Goal: Navigation & Orientation: Find specific page/section

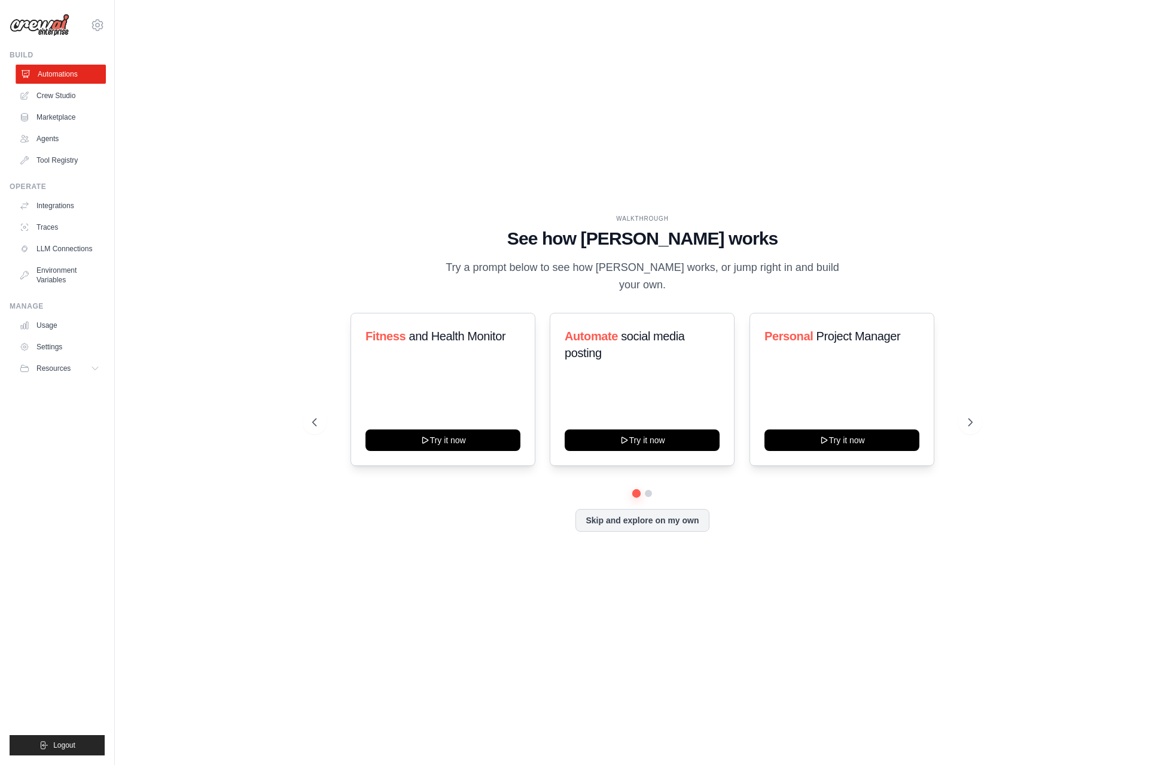
click at [69, 71] on link "Automations" at bounding box center [61, 74] width 90 height 19
click at [974, 422] on icon at bounding box center [971, 422] width 12 height 12
click at [307, 414] on button at bounding box center [315, 422] width 24 height 24
click at [419, 337] on span "Curator" at bounding box center [431, 336] width 38 height 13
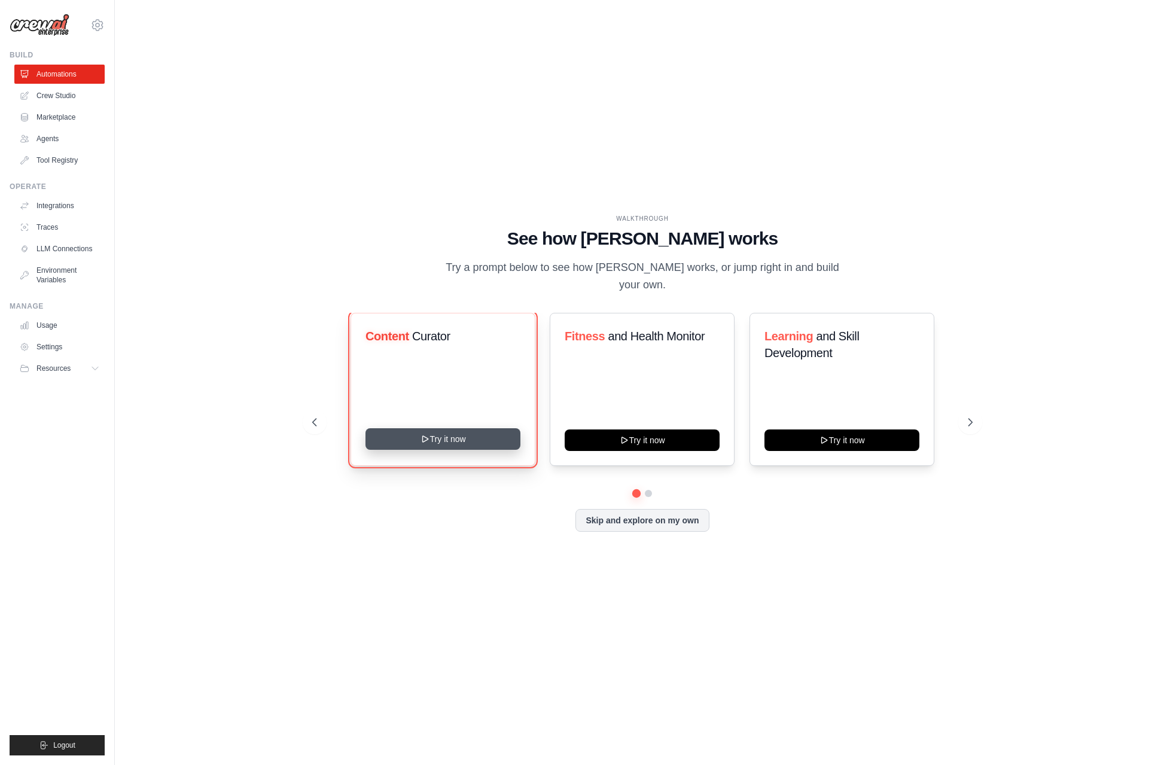
click at [411, 439] on button "Try it now" at bounding box center [442, 439] width 155 height 22
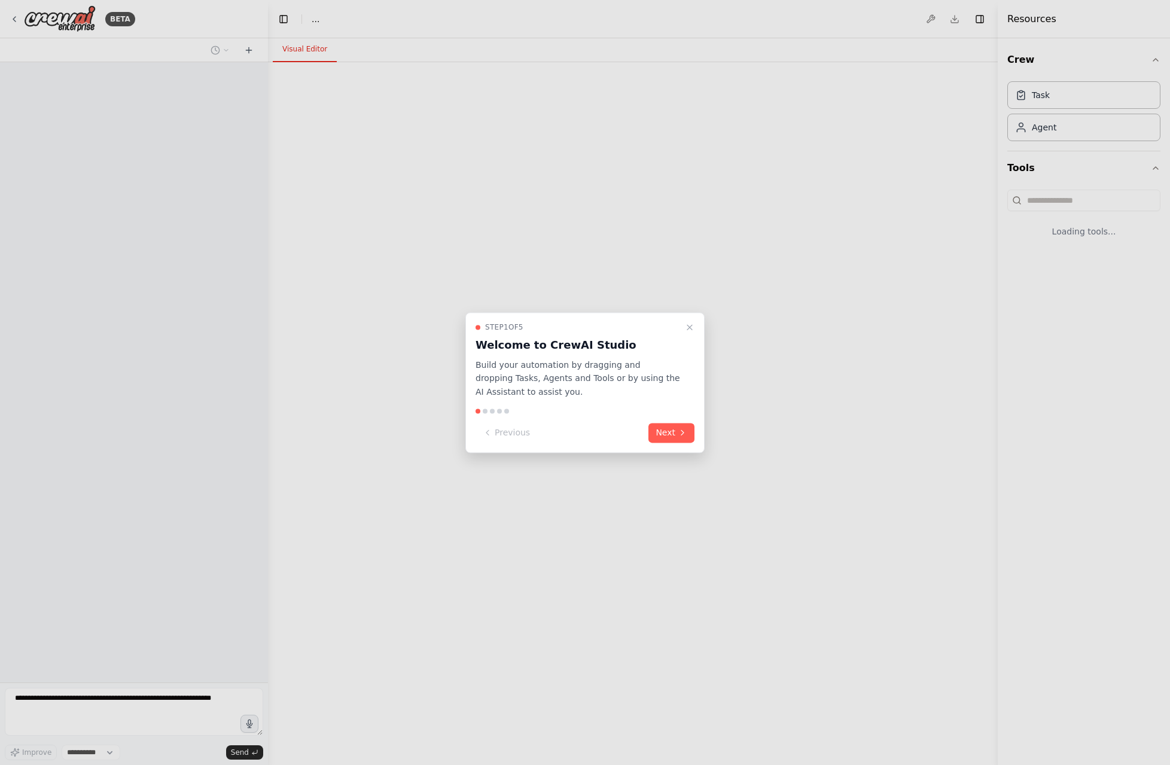
select select "****"
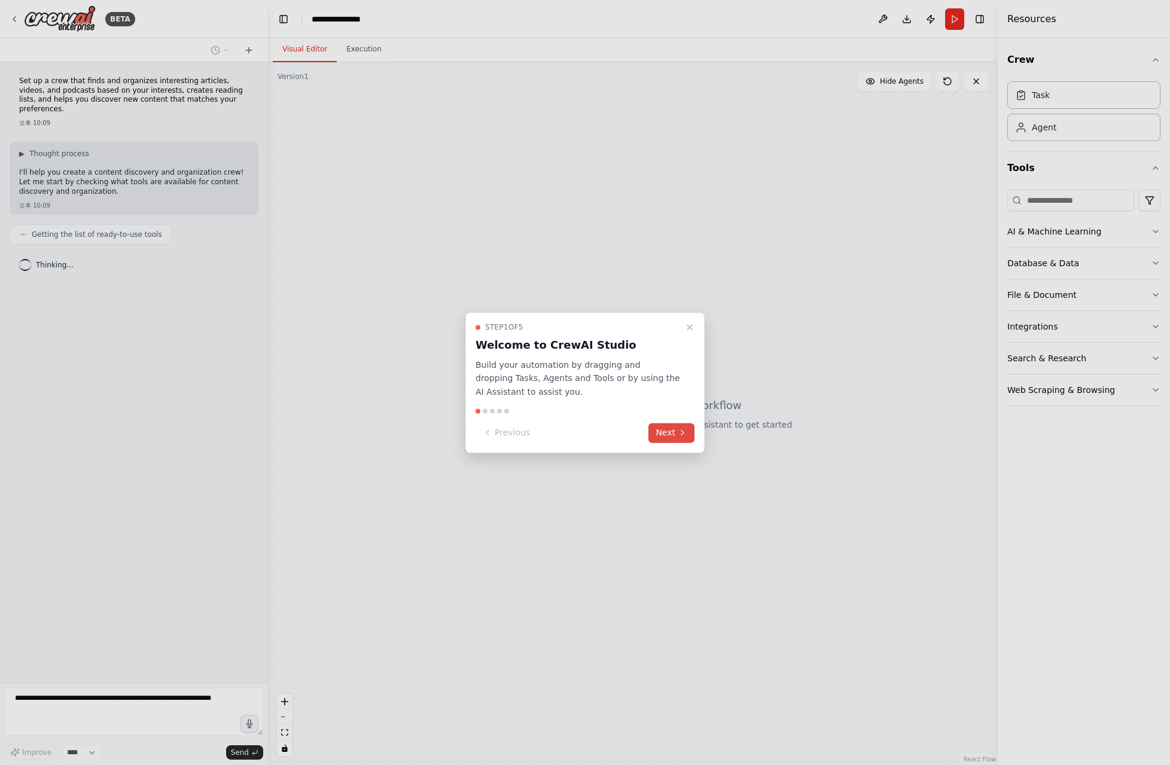
click at [661, 429] on button "Next" at bounding box center [671, 433] width 46 height 20
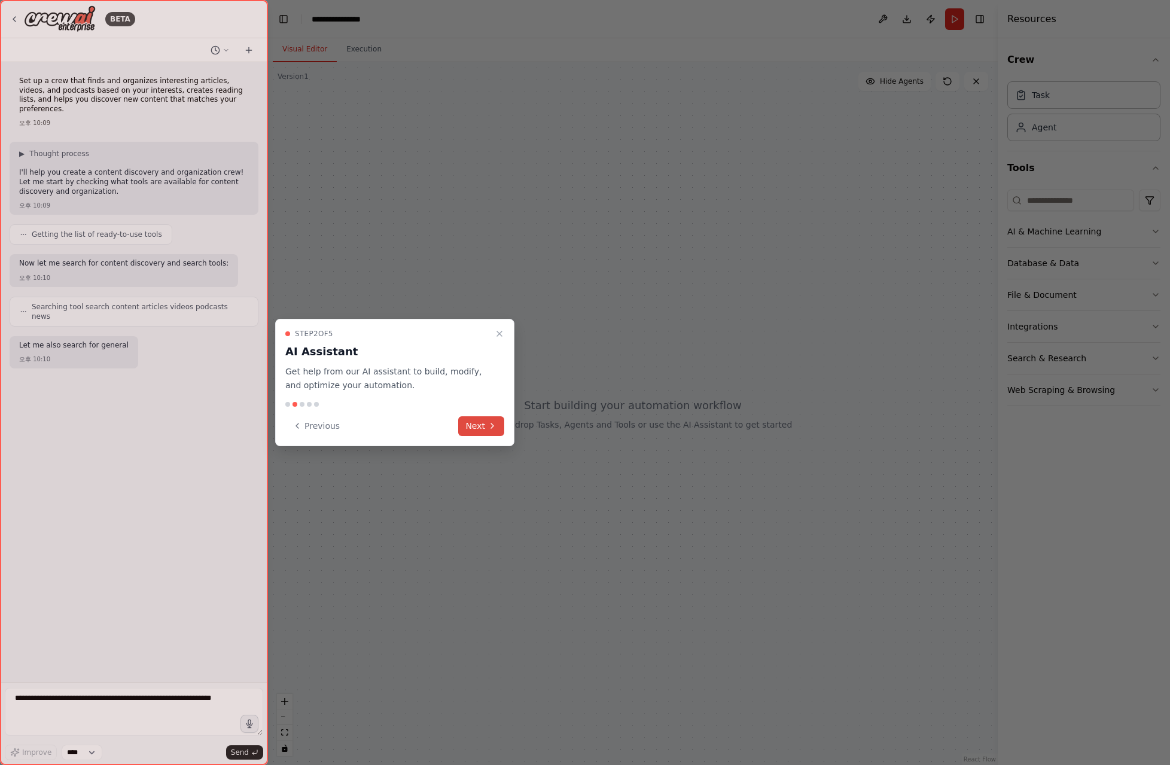
click at [478, 427] on button "Next" at bounding box center [481, 426] width 46 height 20
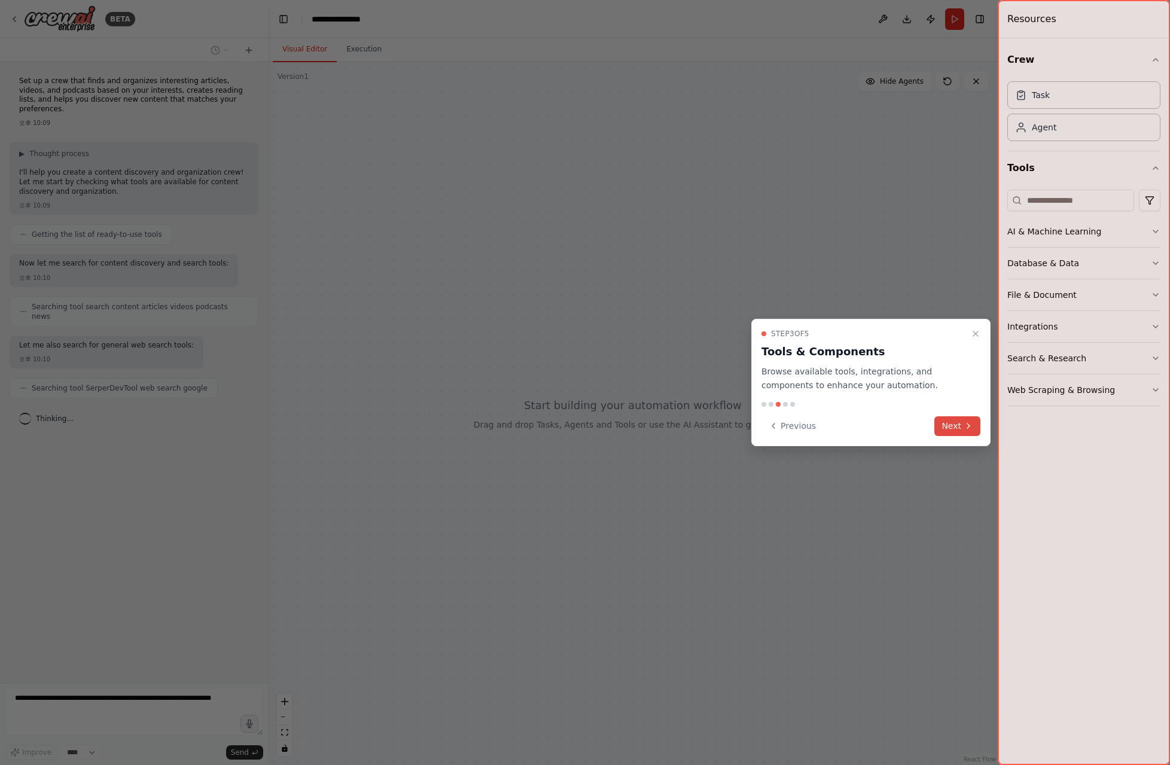
click at [956, 425] on button "Next" at bounding box center [957, 426] width 46 height 20
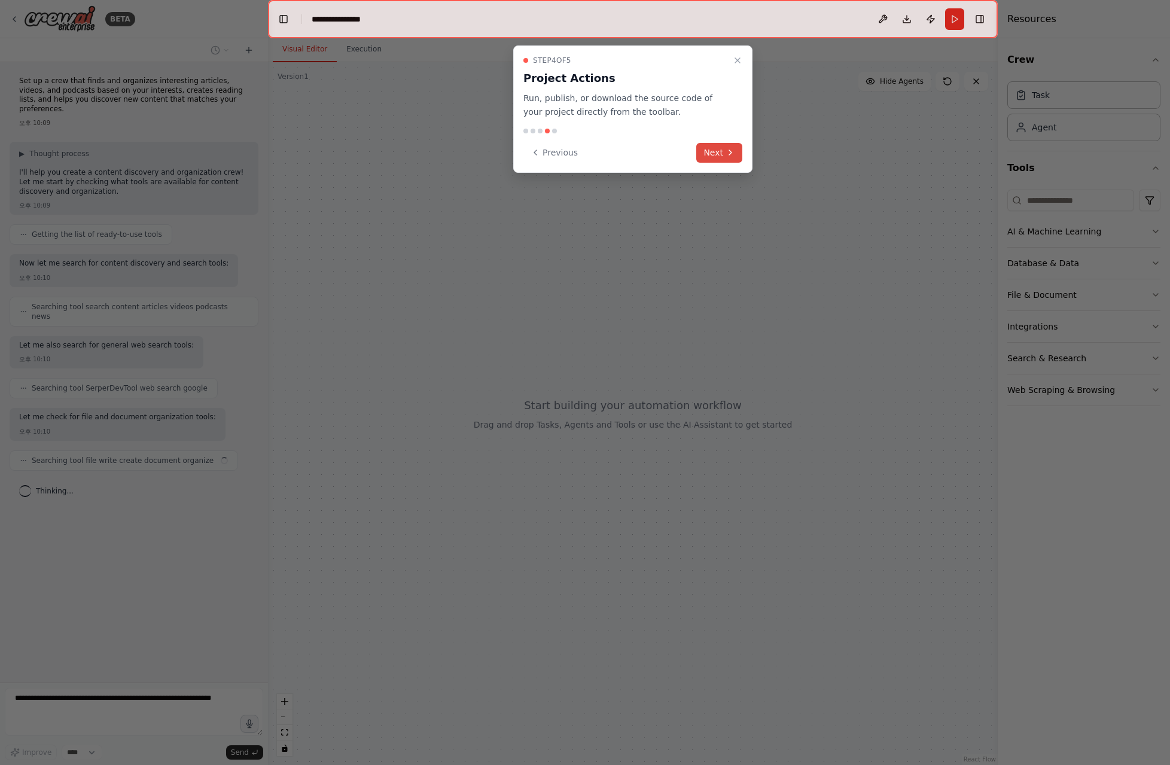
click at [733, 150] on icon at bounding box center [730, 153] width 10 height 10
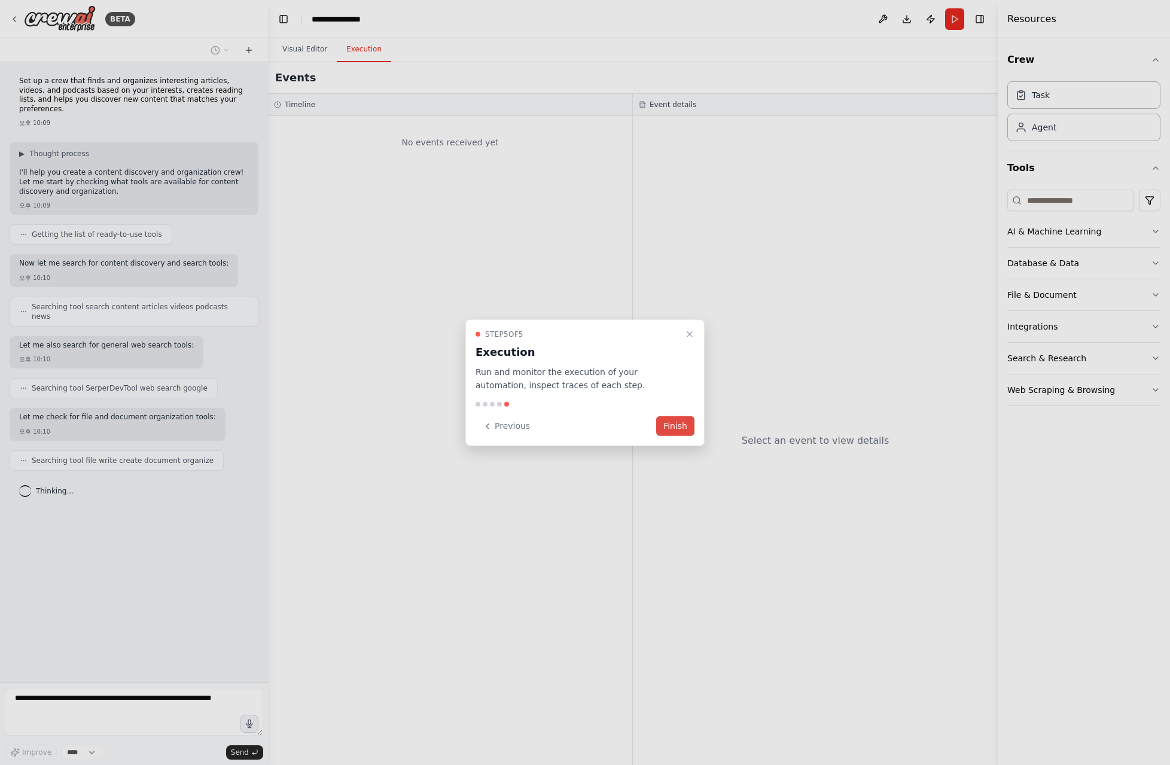
click at [676, 428] on button "Finish" at bounding box center [675, 426] width 38 height 20
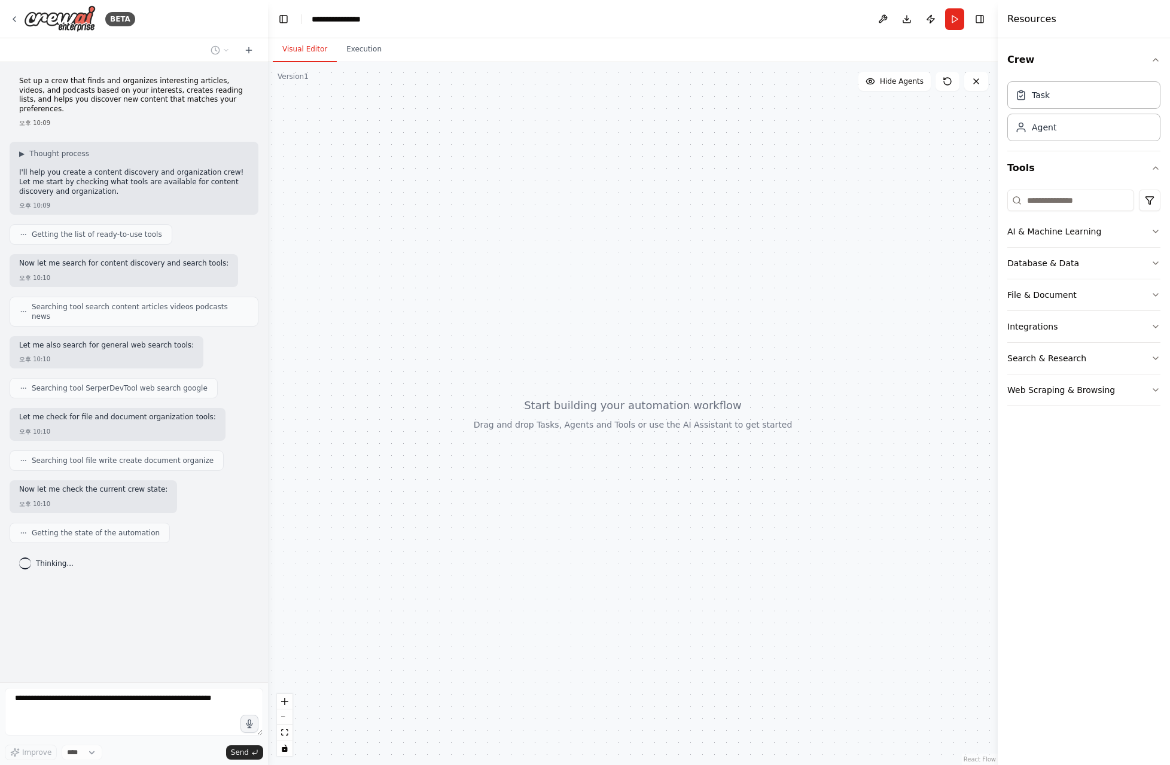
drag, startPoint x: 499, startPoint y: 337, endPoint x: 596, endPoint y: 228, distance: 145.7
click at [592, 232] on div at bounding box center [633, 413] width 730 height 703
drag, startPoint x: 546, startPoint y: 279, endPoint x: 571, endPoint y: 425, distance: 147.4
click at [571, 425] on div at bounding box center [633, 413] width 730 height 703
drag, startPoint x: 545, startPoint y: 386, endPoint x: 539, endPoint y: 330, distance: 56.6
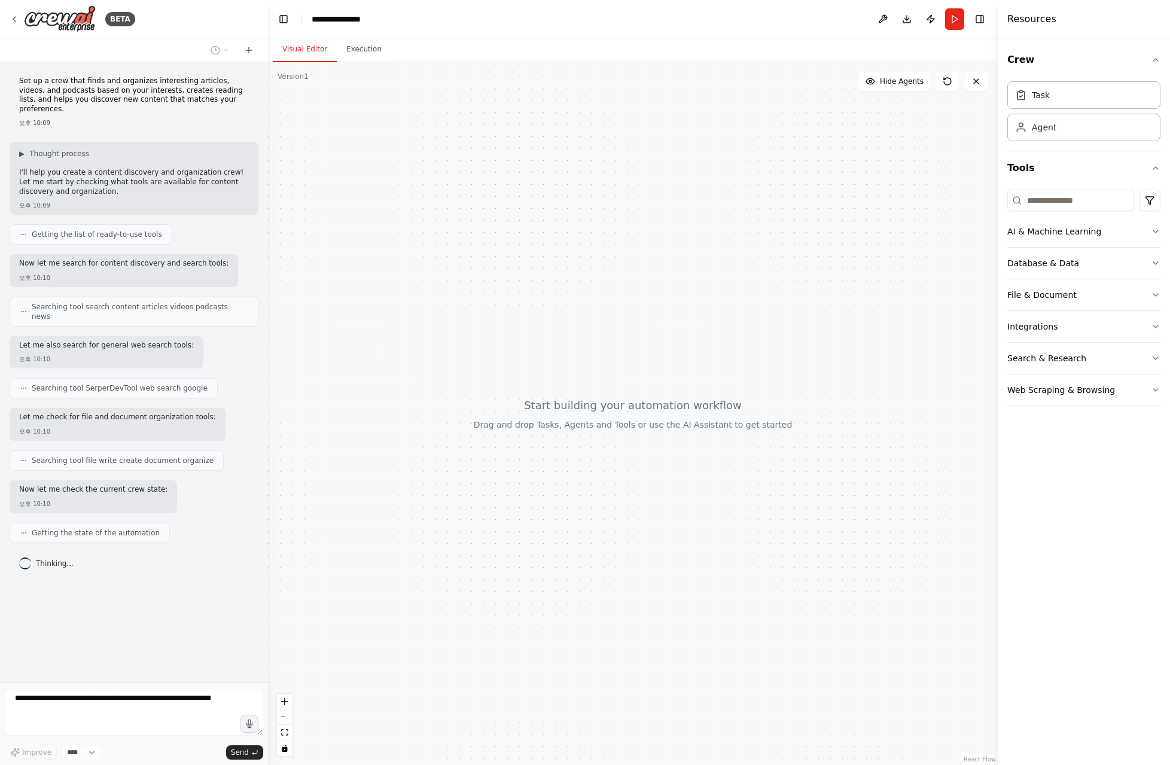
click at [538, 328] on div at bounding box center [633, 413] width 730 height 703
click at [538, 326] on div at bounding box center [633, 413] width 730 height 703
click at [538, 310] on div at bounding box center [633, 413] width 730 height 703
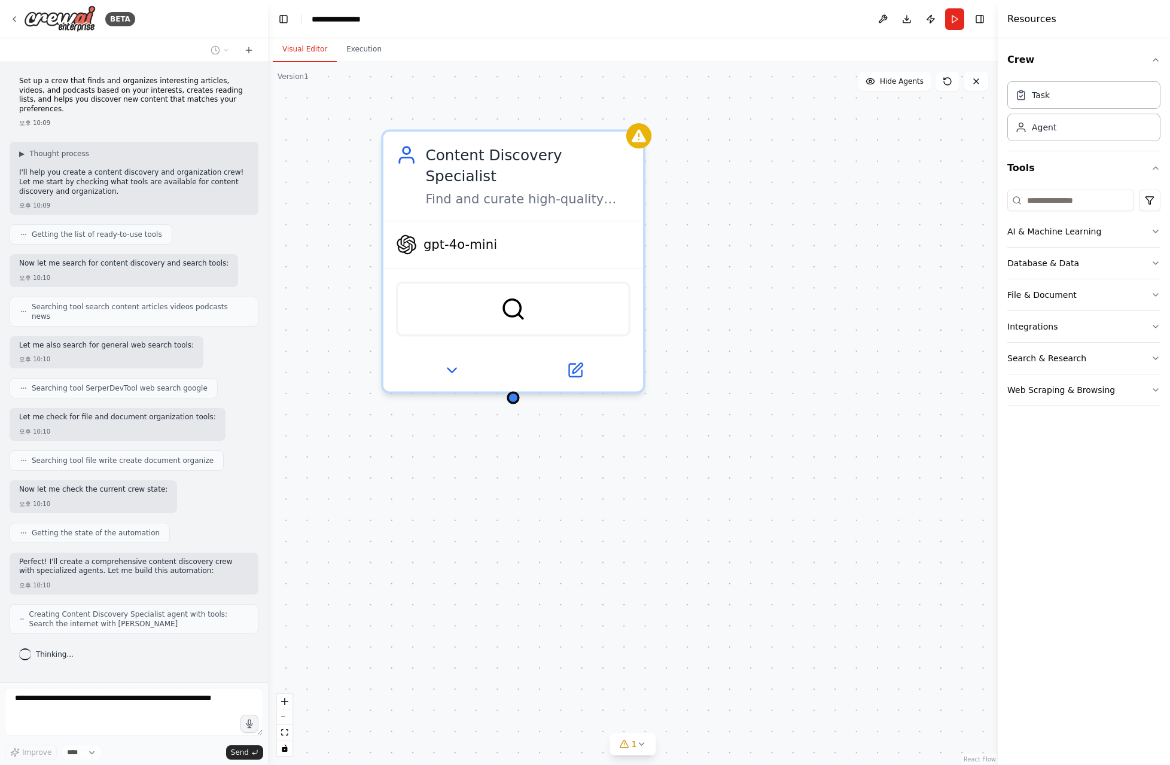
drag, startPoint x: 575, startPoint y: 276, endPoint x: 630, endPoint y: 496, distance: 227.3
click at [630, 496] on div "Content Discovery Specialist Find and curate high-quality articles, videos, and…" at bounding box center [633, 413] width 730 height 703
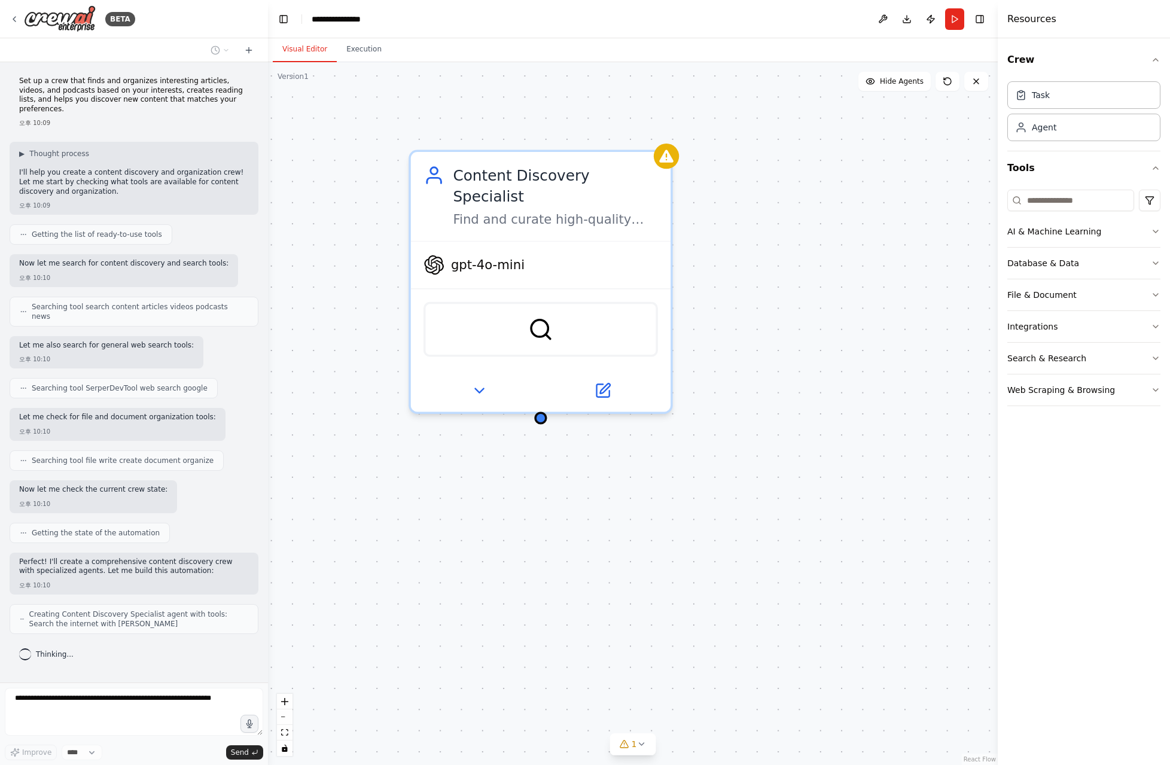
drag, startPoint x: 633, startPoint y: 485, endPoint x: 636, endPoint y: 471, distance: 14.7
click at [636, 471] on div "Content Discovery Specialist Find and curate high-quality articles, videos, and…" at bounding box center [633, 413] width 730 height 703
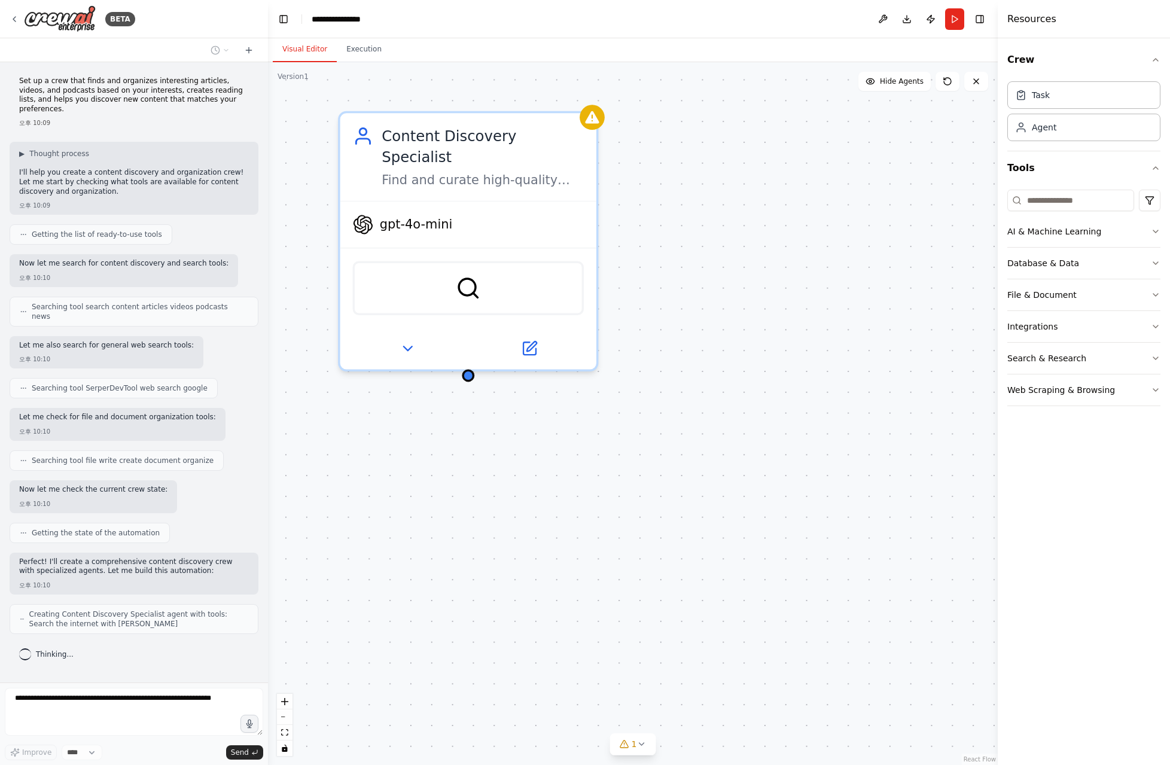
scroll to position [12, 0]
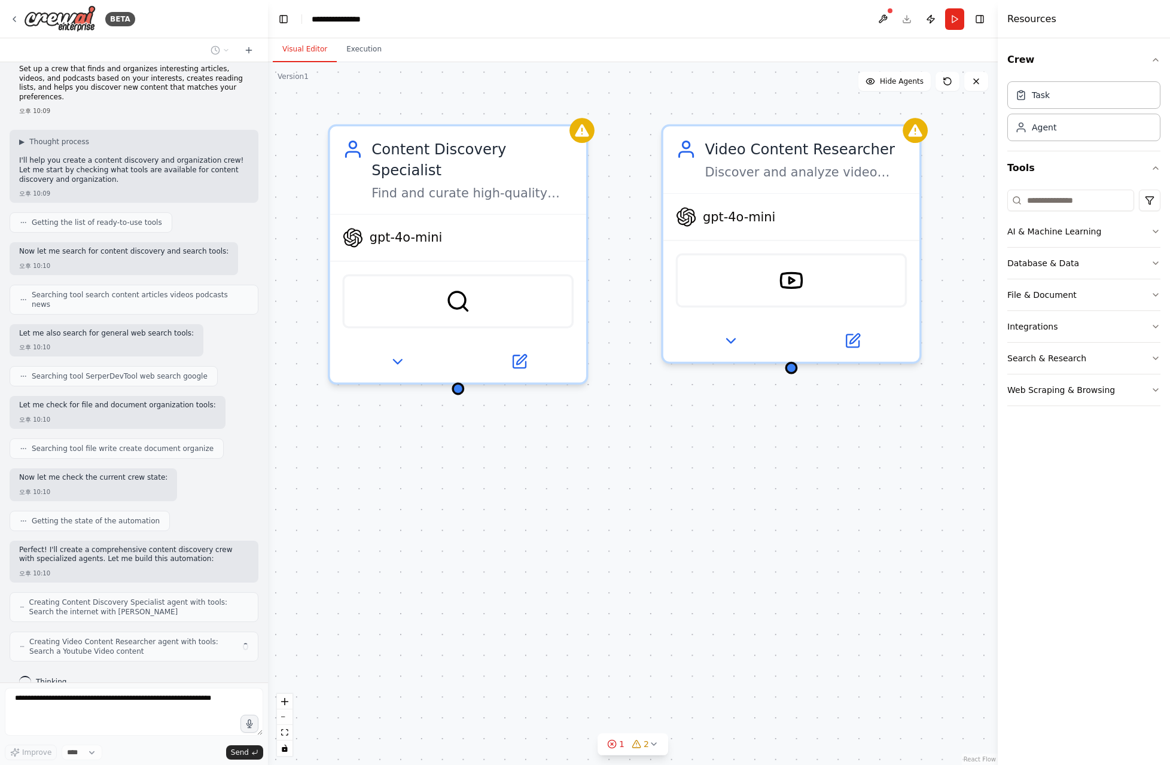
drag, startPoint x: 656, startPoint y: 414, endPoint x: 646, endPoint y: 427, distance: 16.6
click at [646, 427] on div "Content Discovery Specialist Find and curate high-quality articles, videos, and…" at bounding box center [633, 413] width 730 height 703
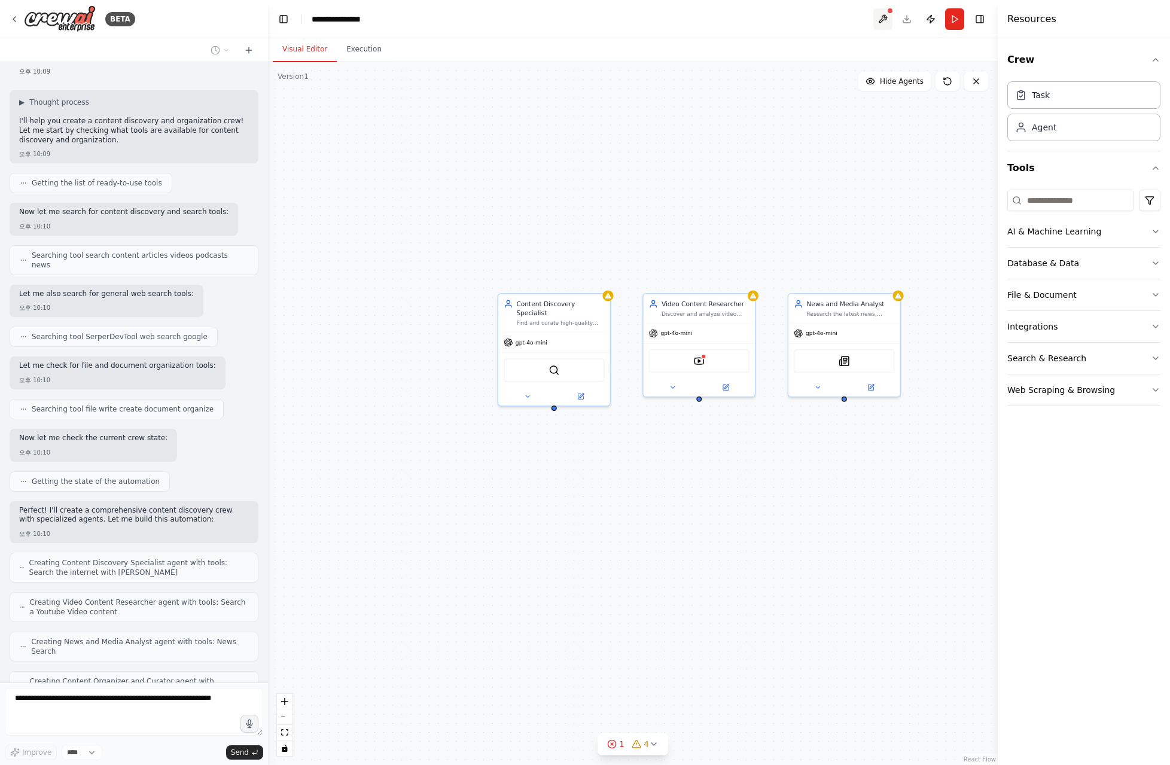
scroll to position [91, 0]
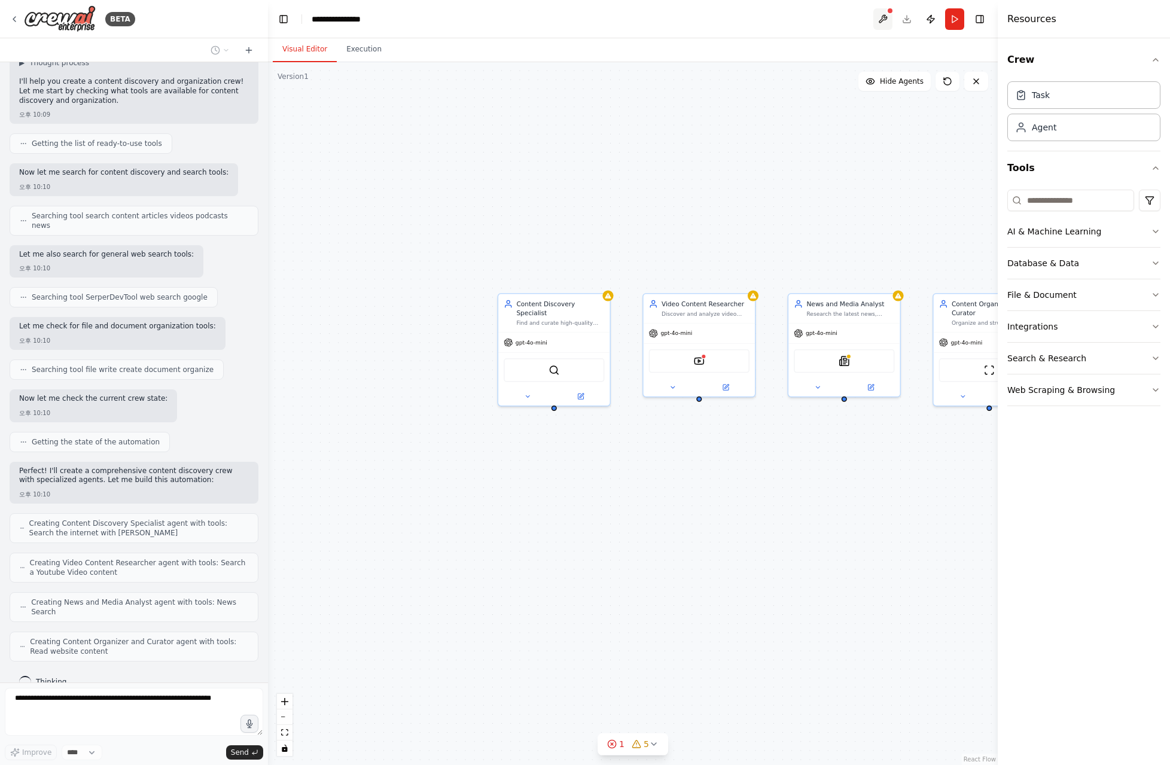
click at [880, 18] on button at bounding box center [882, 19] width 19 height 22
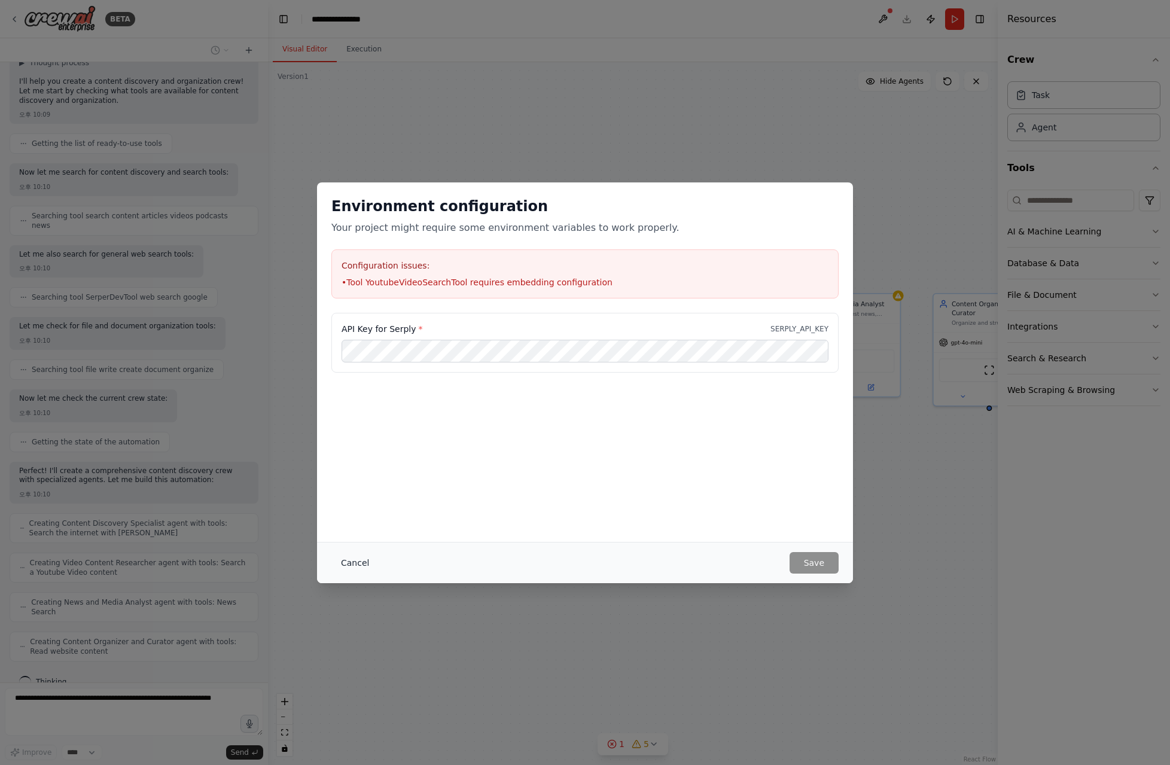
click at [361, 564] on button "Cancel" at bounding box center [354, 563] width 47 height 22
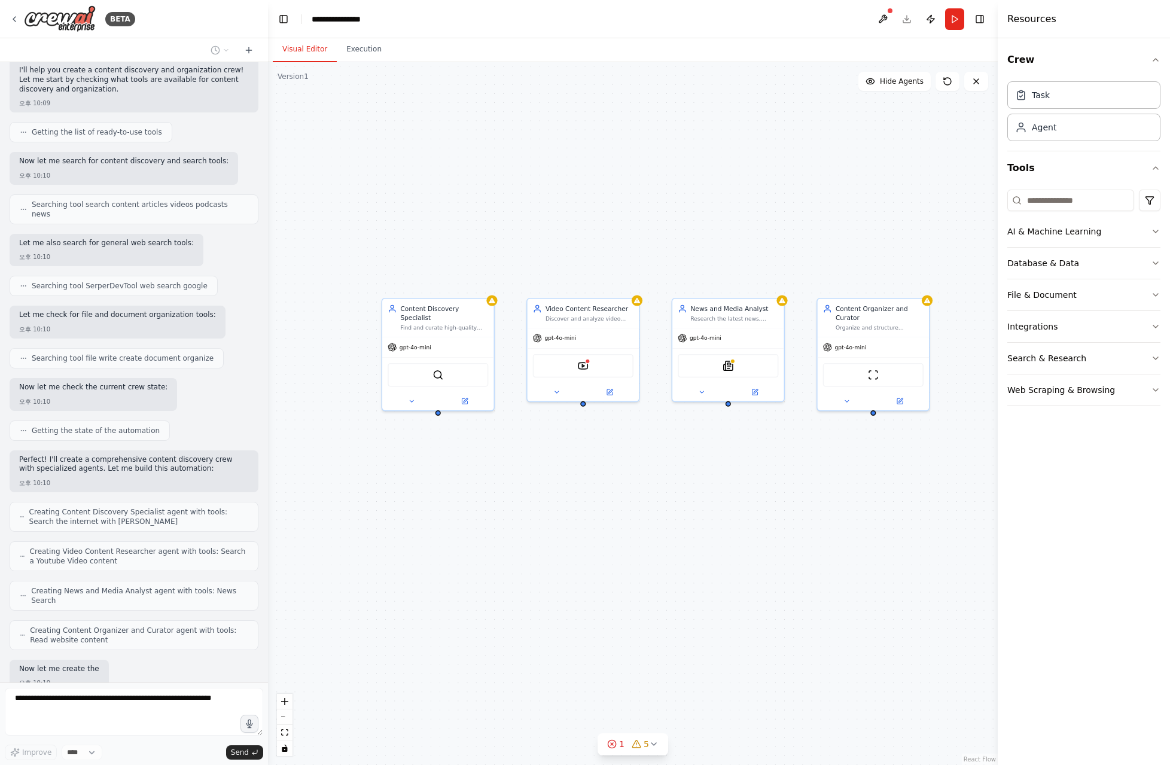
drag, startPoint x: 873, startPoint y: 487, endPoint x: 762, endPoint y: 491, distance: 110.7
click at [762, 491] on div "Content Discovery Specialist Find and curate high-quality articles, videos, and…" at bounding box center [633, 413] width 730 height 703
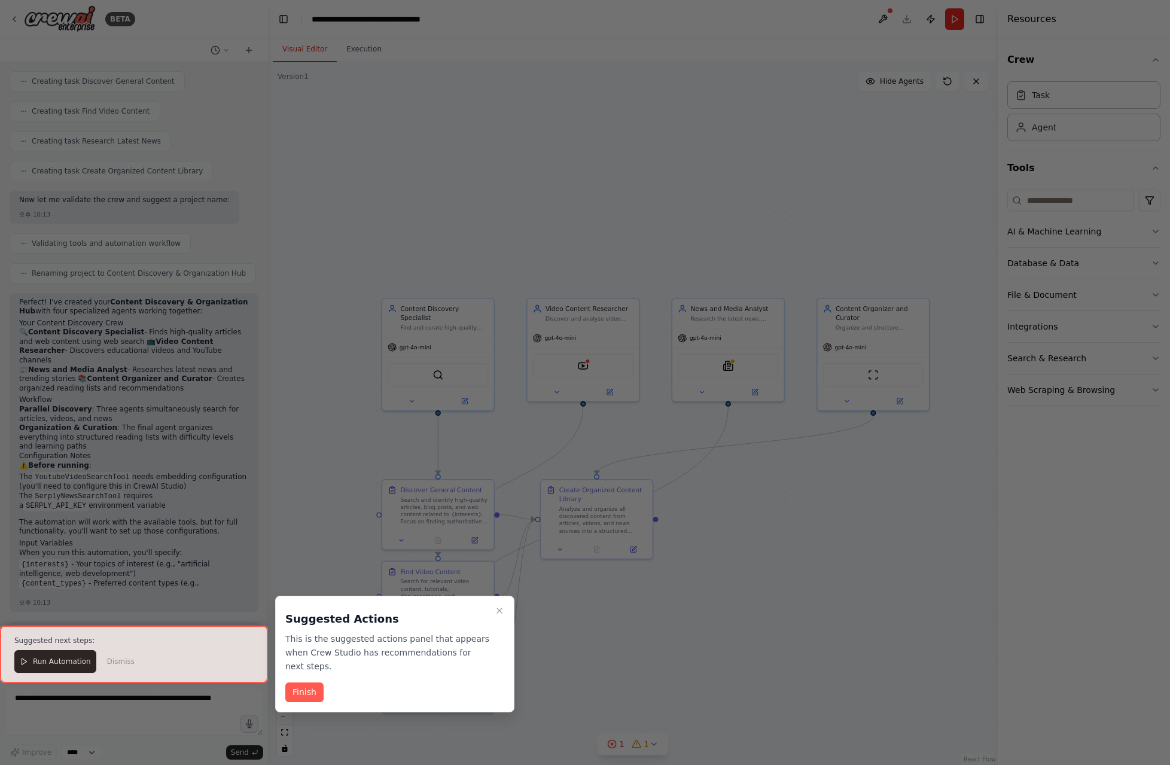
scroll to position [752, 0]
click at [312, 693] on button "Finish" at bounding box center [304, 692] width 38 height 20
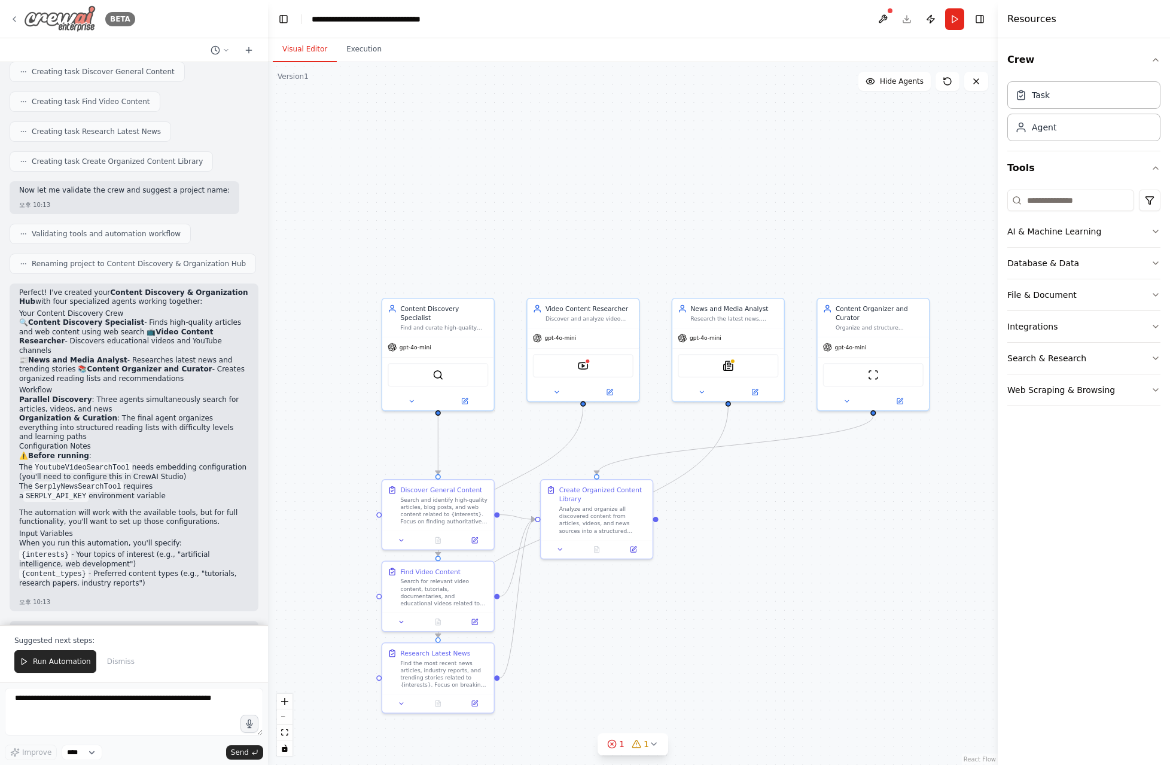
click at [68, 23] on img at bounding box center [60, 18] width 72 height 27
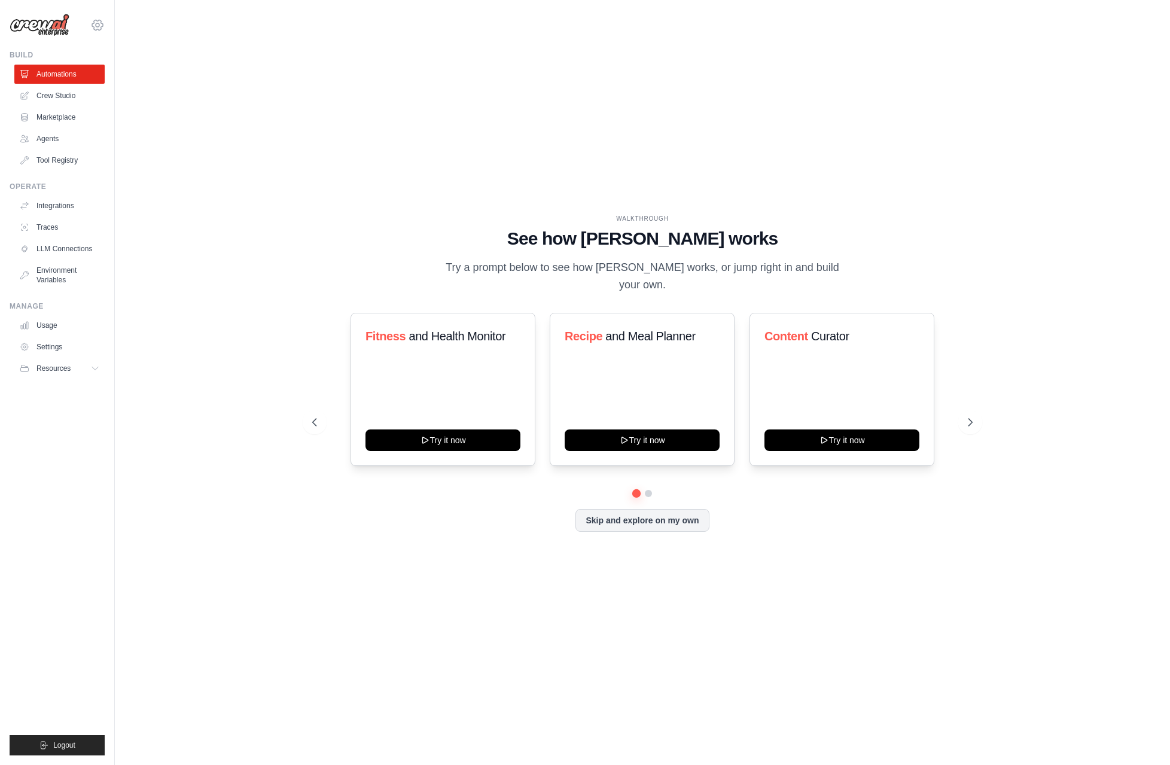
click at [100, 24] on icon at bounding box center [97, 25] width 14 height 14
click at [72, 86] on link "Settings" at bounding box center [97, 81] width 105 height 22
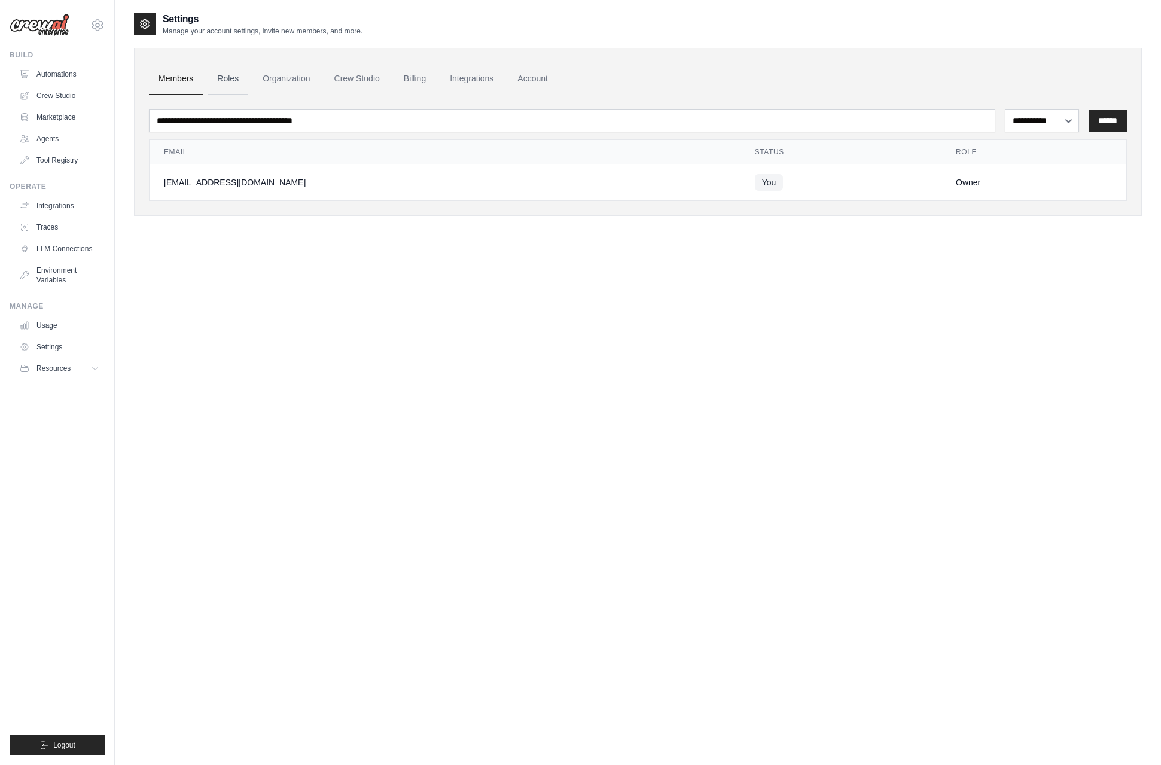
click at [223, 79] on link "Roles" at bounding box center [228, 79] width 41 height 32
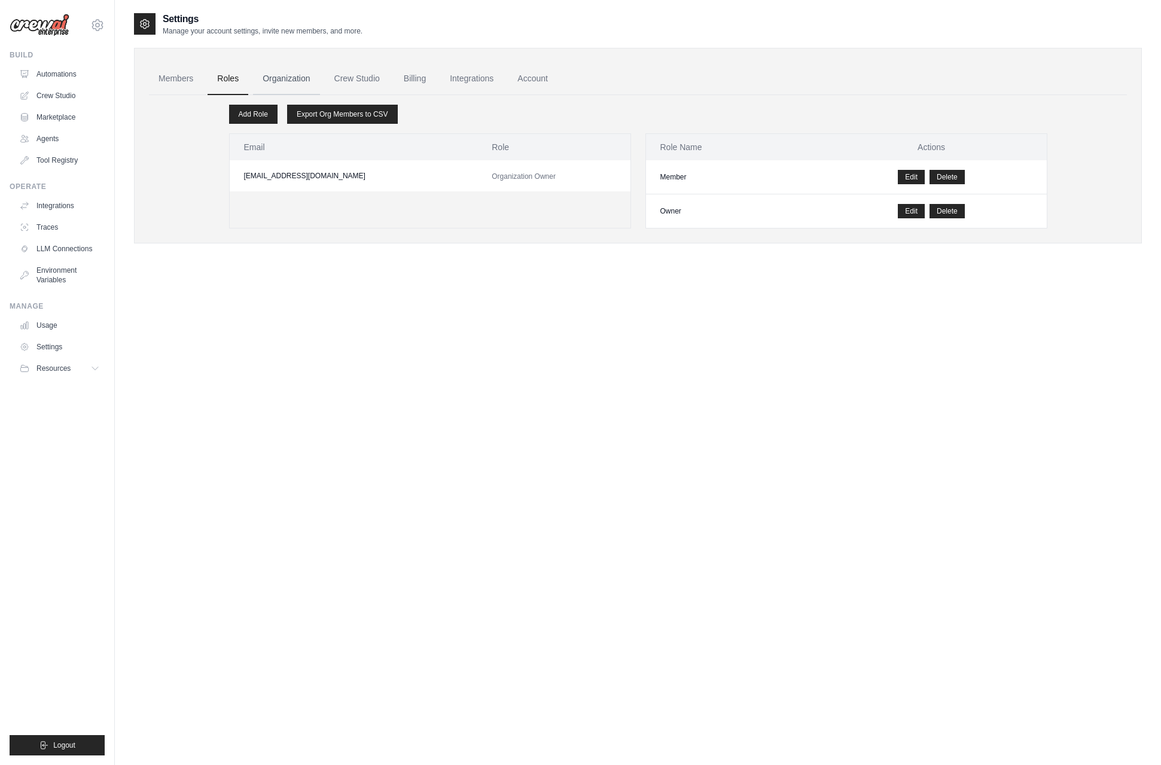
click at [300, 77] on link "Organization" at bounding box center [286, 79] width 66 height 32
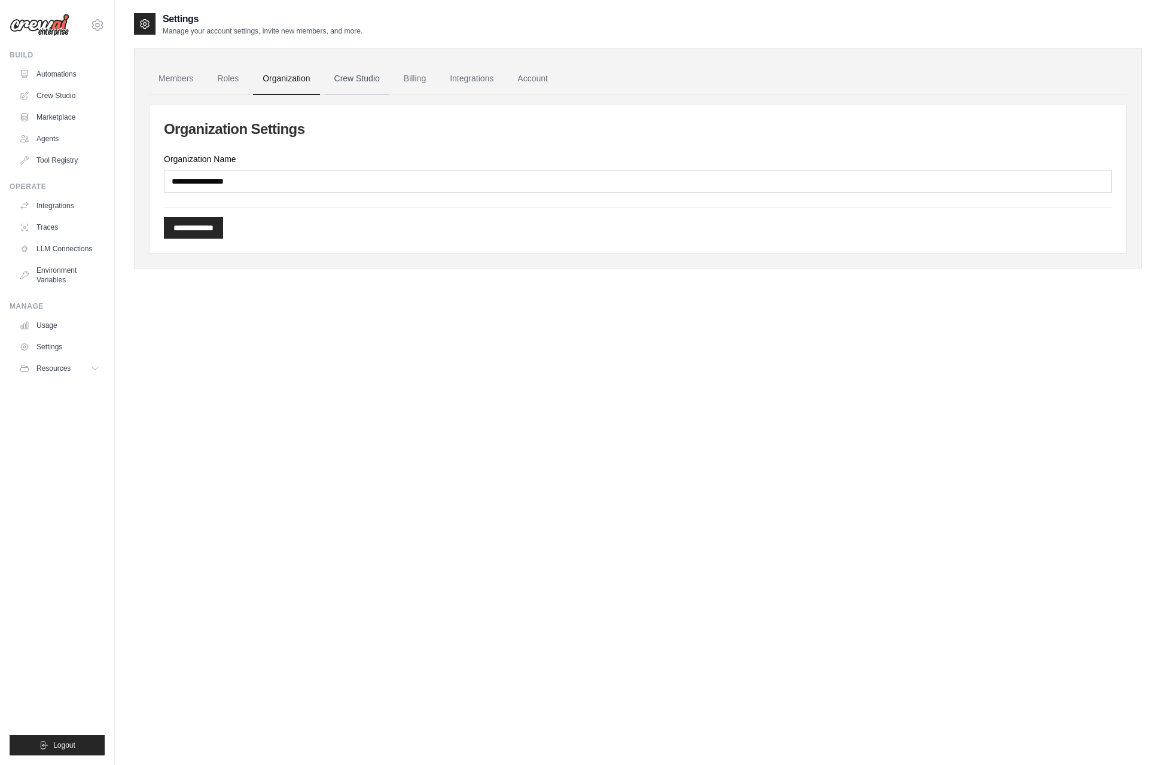
click at [353, 77] on link "Crew Studio" at bounding box center [357, 79] width 65 height 32
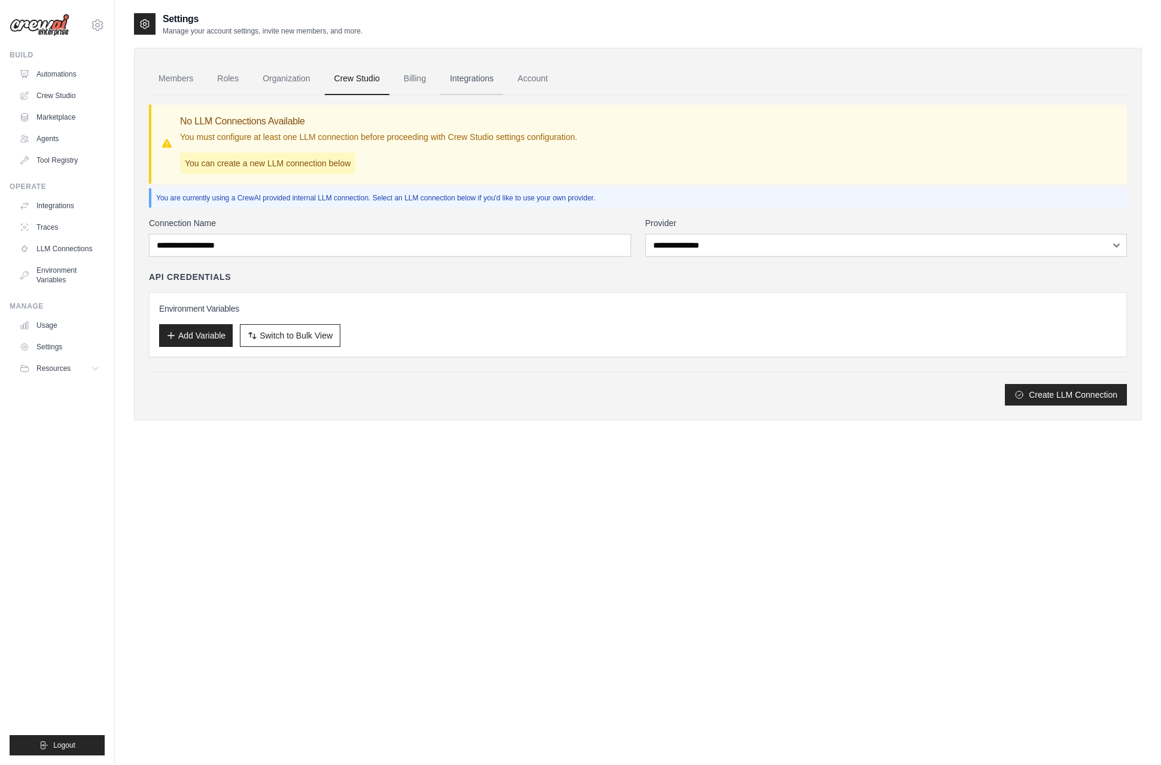
click at [478, 78] on link "Integrations" at bounding box center [471, 79] width 63 height 32
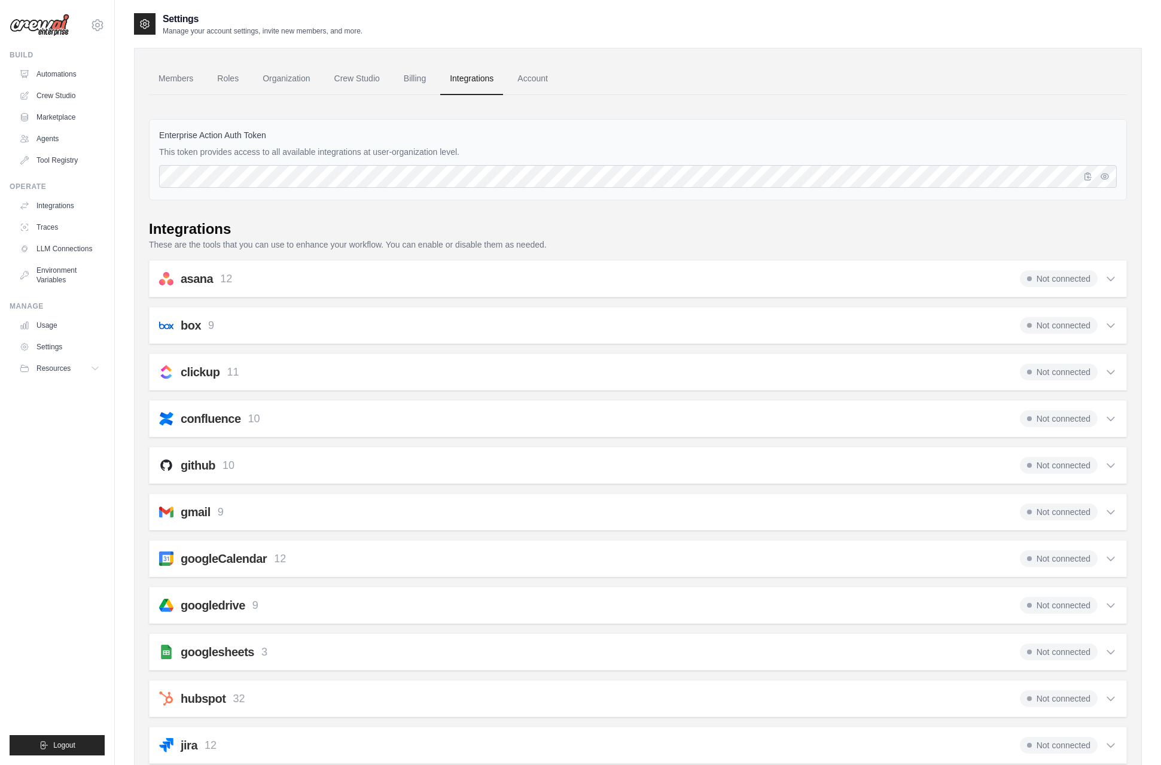
click at [429, 77] on link "Billing" at bounding box center [414, 79] width 41 height 32
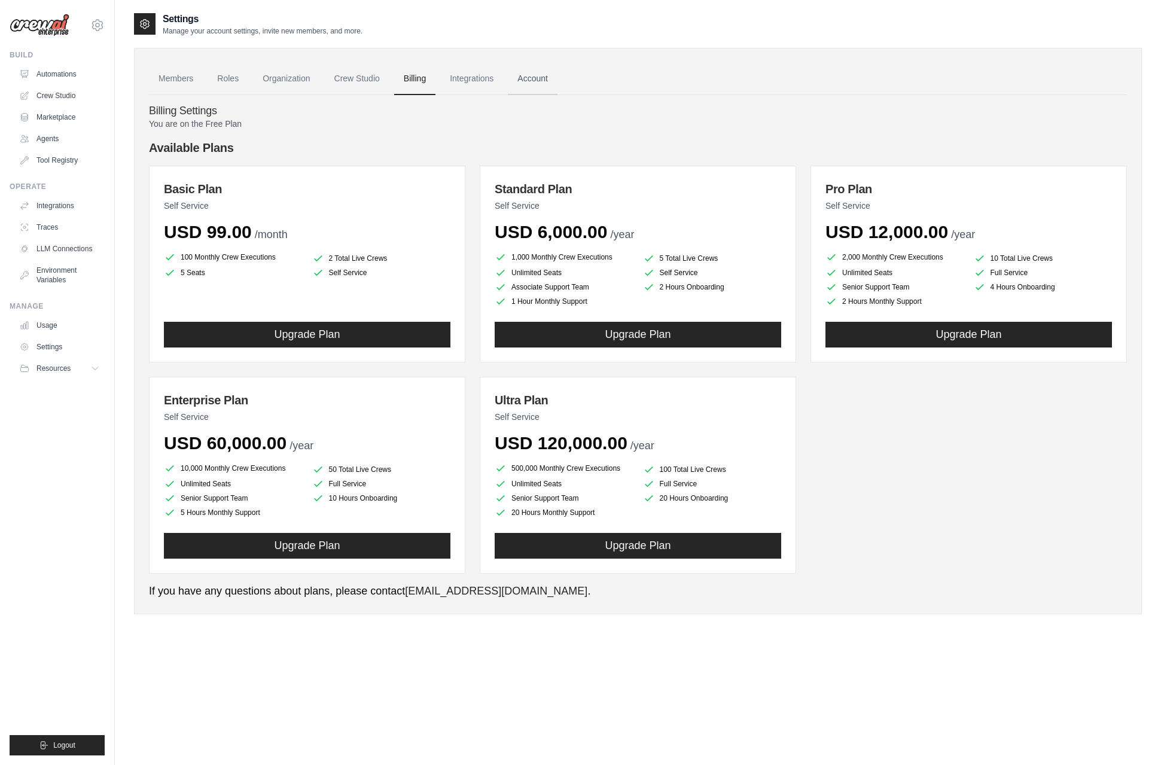
click at [554, 81] on link "Account" at bounding box center [533, 79] width 50 height 32
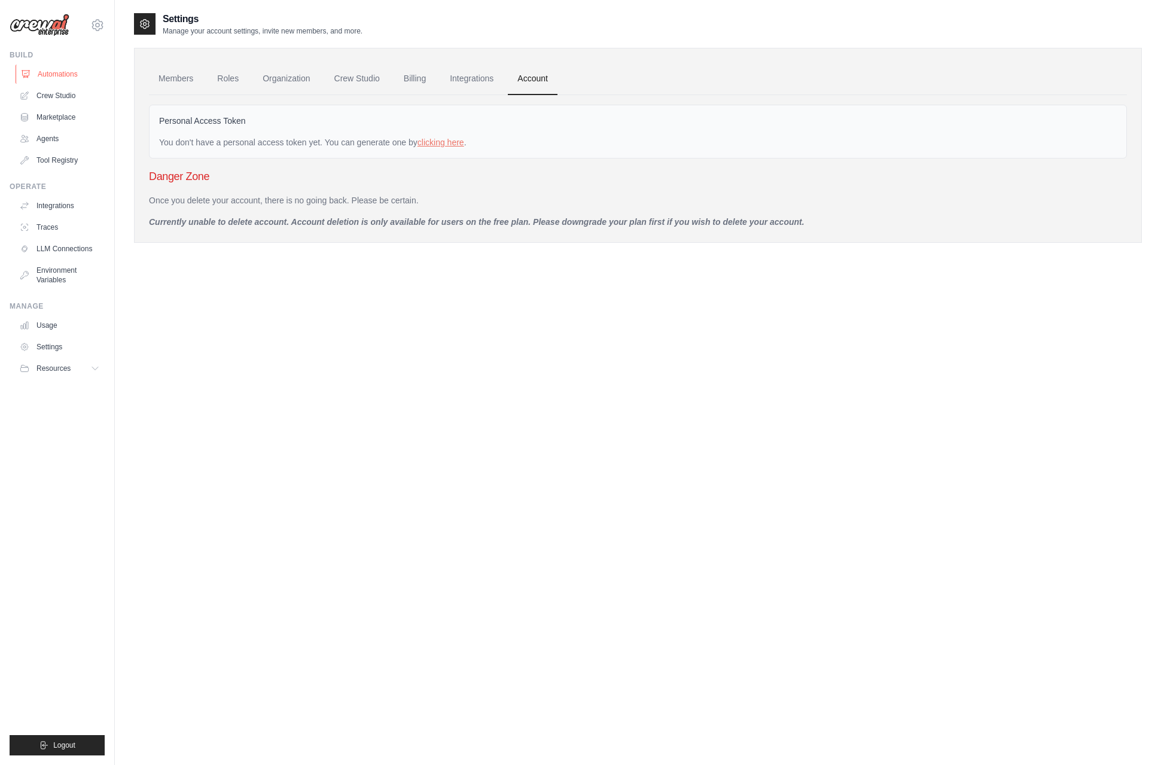
click at [65, 71] on link "Automations" at bounding box center [61, 74] width 90 height 19
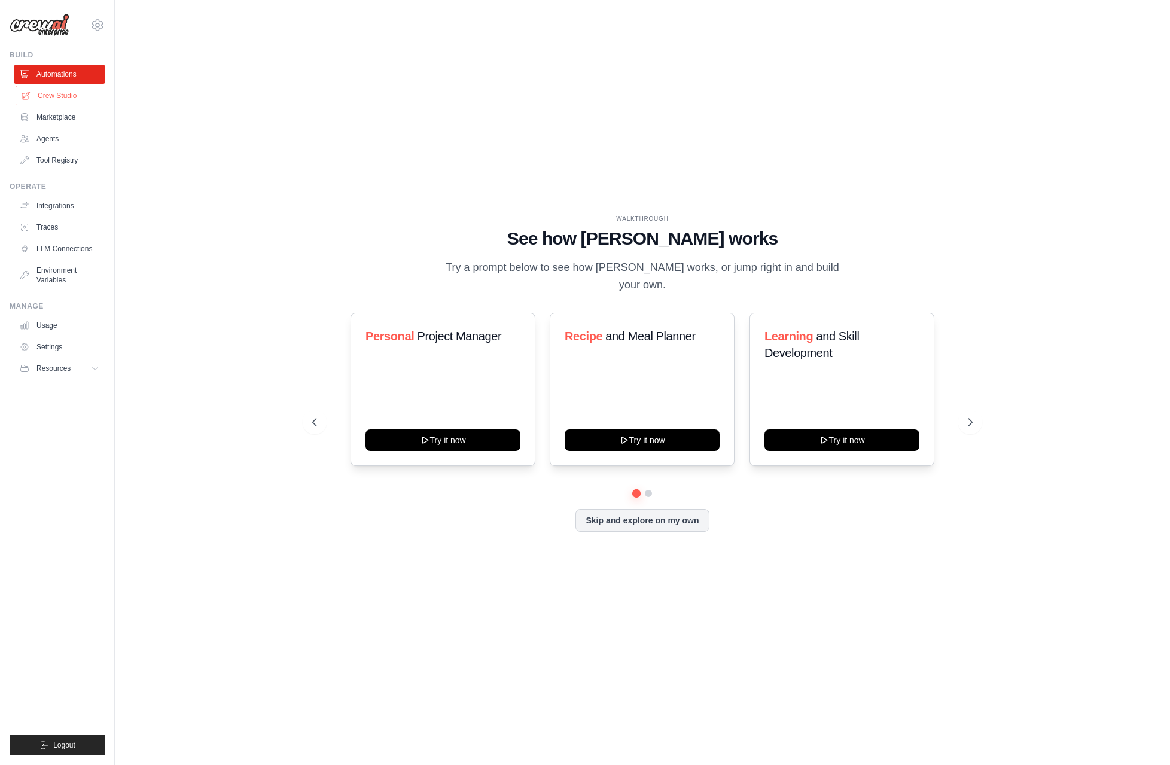
click at [63, 100] on link "Crew Studio" at bounding box center [61, 95] width 90 height 19
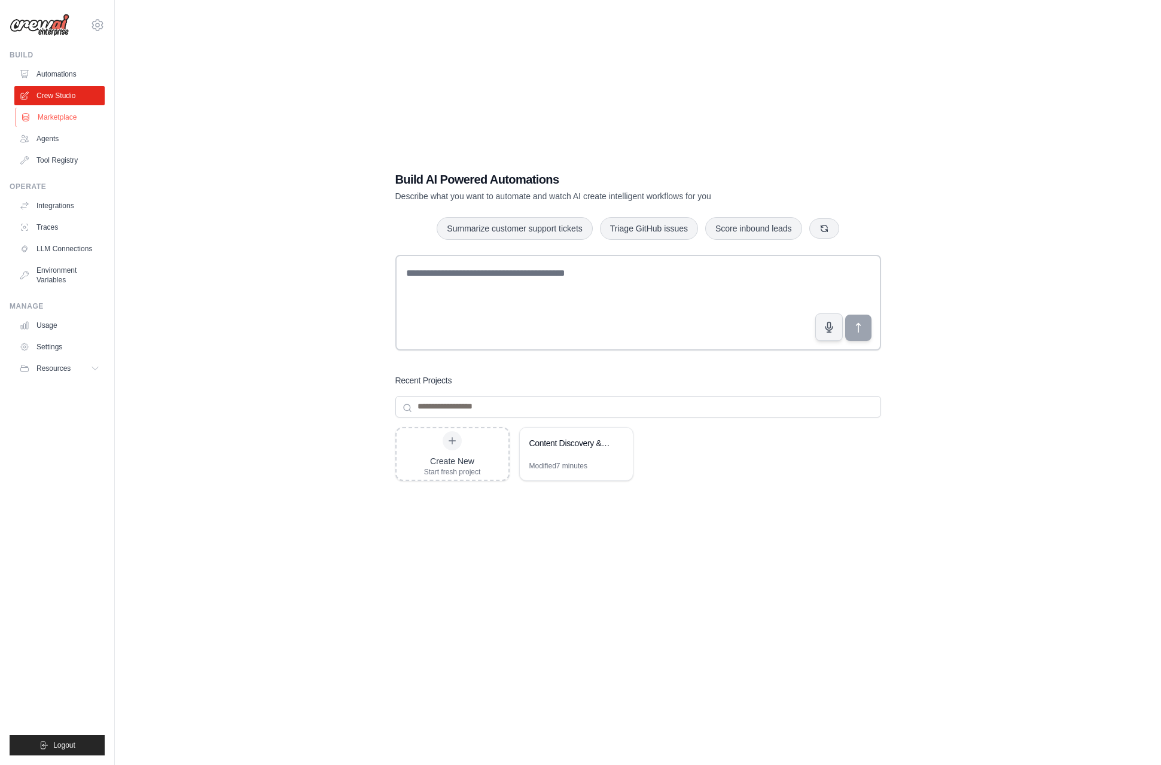
click at [65, 118] on link "Marketplace" at bounding box center [61, 117] width 90 height 19
